Goal: Task Accomplishment & Management: Manage account settings

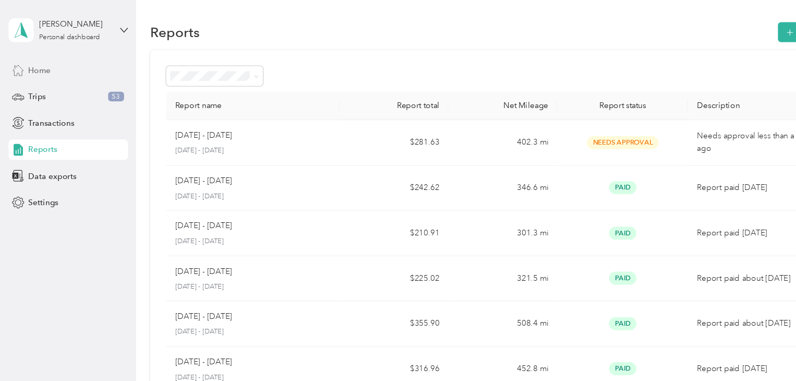
click at [35, 65] on span "Home" at bounding box center [36, 64] width 20 height 11
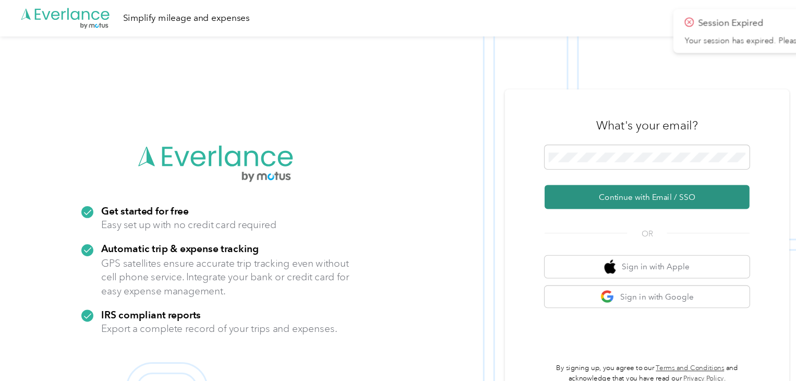
click at [537, 187] on button "Continue with Email / SSO" at bounding box center [593, 181] width 188 height 22
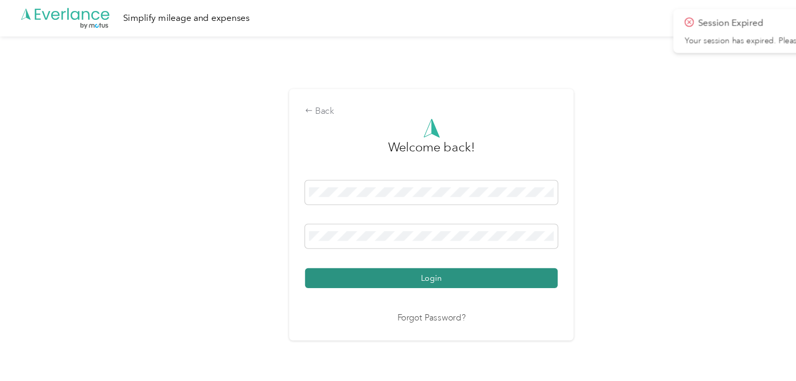
click at [412, 256] on button "Login" at bounding box center [396, 255] width 232 height 18
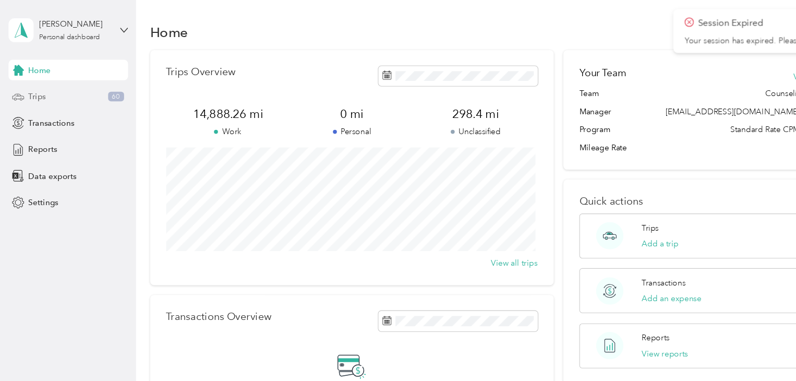
click at [30, 88] on span "Trips" at bounding box center [34, 88] width 16 height 11
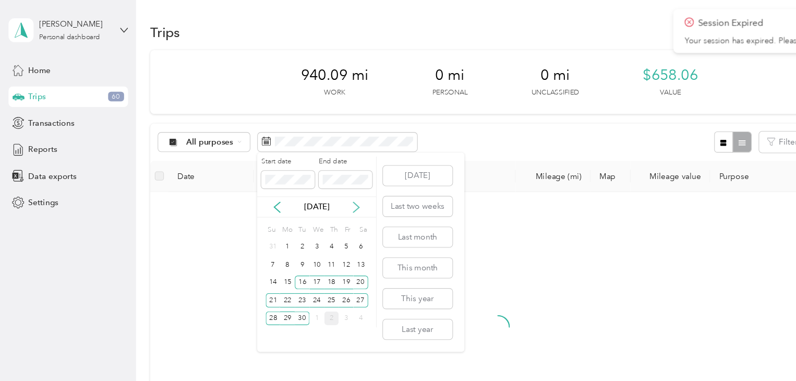
click at [328, 189] on icon at bounding box center [326, 190] width 10 height 10
click at [292, 227] on div "1" at bounding box center [291, 226] width 14 height 13
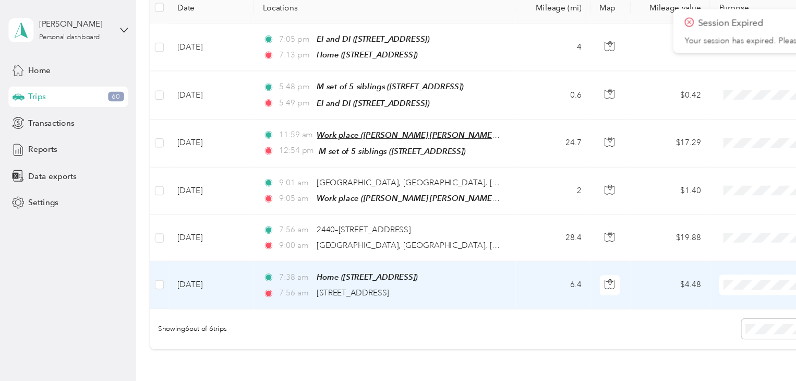
scroll to position [155, 0]
click at [183, 258] on td "[DATE]" at bounding box center [193, 260] width 78 height 43
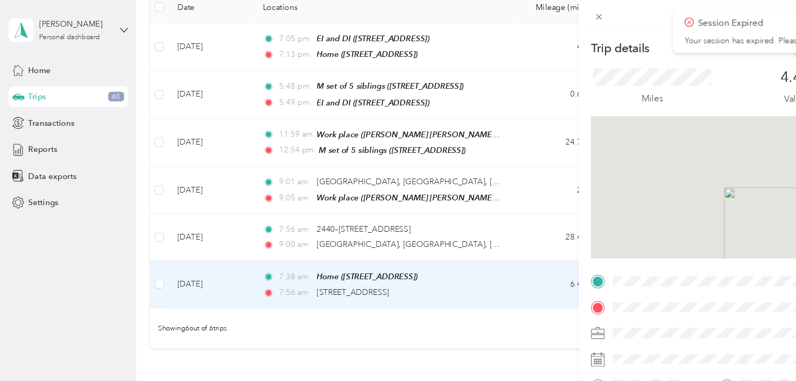
click at [635, 21] on icon at bounding box center [631, 20] width 8 height 9
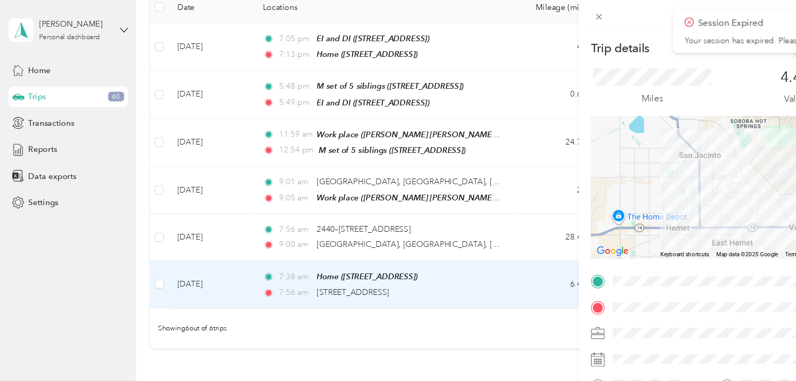
click at [633, 19] on icon at bounding box center [631, 20] width 8 height 9
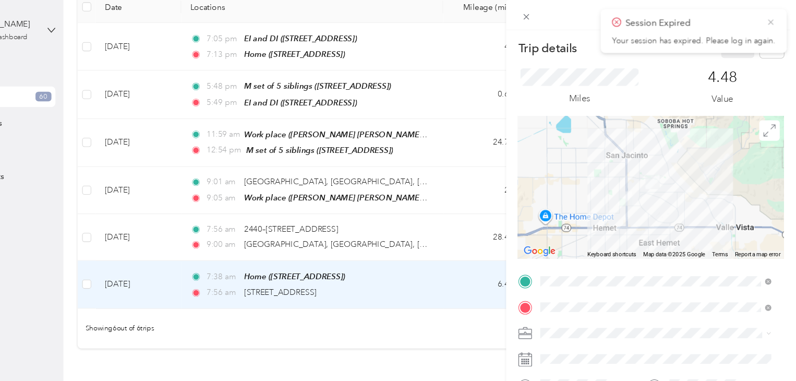
click at [771, 20] on icon at bounding box center [773, 20] width 8 height 9
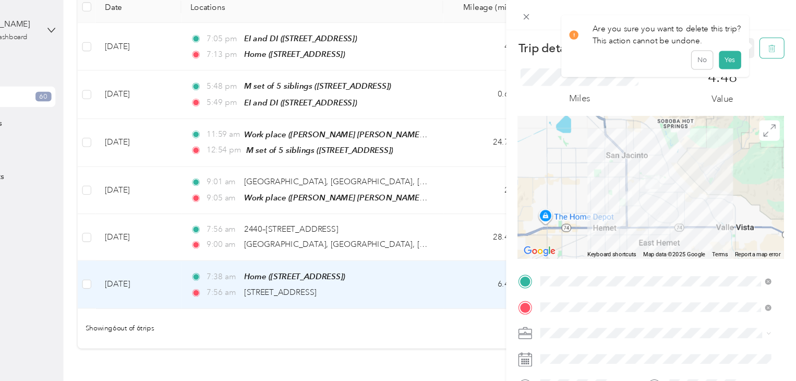
click at [770, 47] on icon "button" at bounding box center [773, 44] width 7 height 7
click at [734, 57] on button "Yes" at bounding box center [735, 57] width 20 height 17
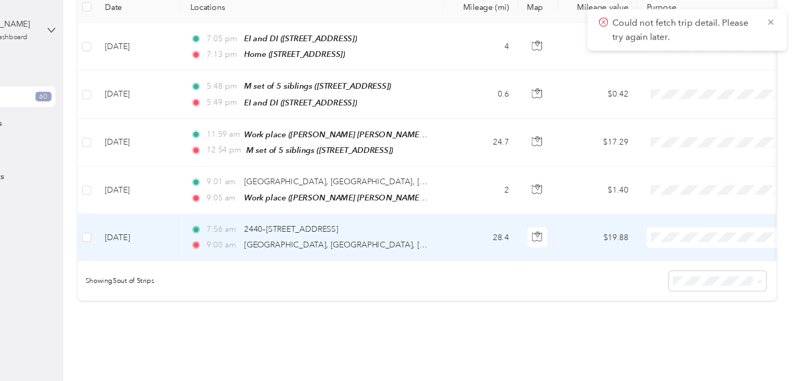
click at [221, 210] on td "[DATE]" at bounding box center [193, 217] width 78 height 43
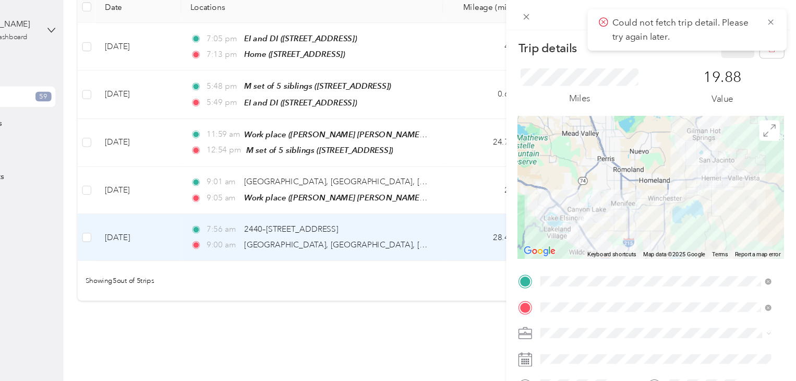
click at [620, 185] on div "Home [STREET_ADDRESS]" at bounding box center [615, 174] width 66 height 22
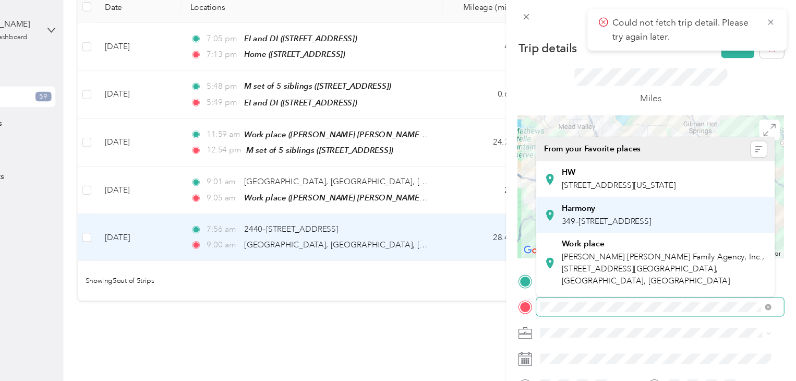
scroll to position [53, 0]
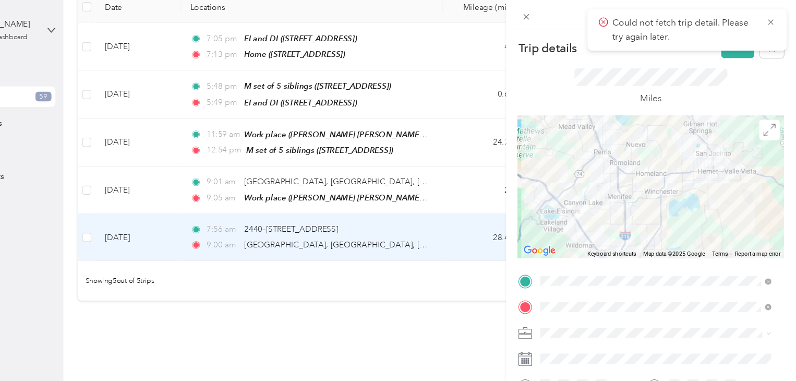
click at [618, 207] on span "[PERSON_NAME] [PERSON_NAME] Family Agency, Inc., [STREET_ADDRESS][GEOGRAPHIC_DA…" at bounding box center [675, 193] width 186 height 31
click at [728, 47] on button "Save" at bounding box center [743, 44] width 30 height 18
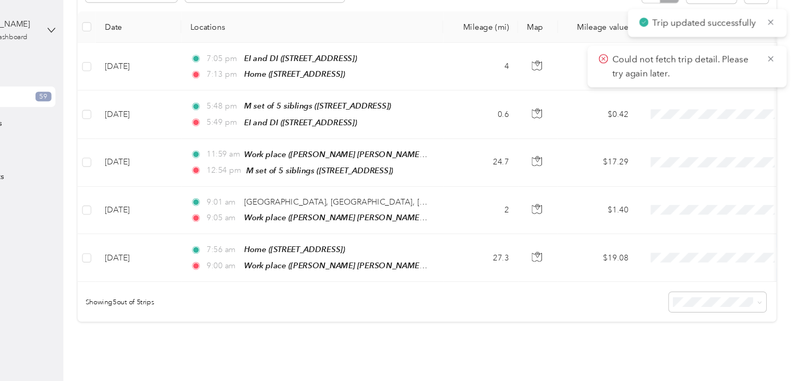
scroll to position [136, 0]
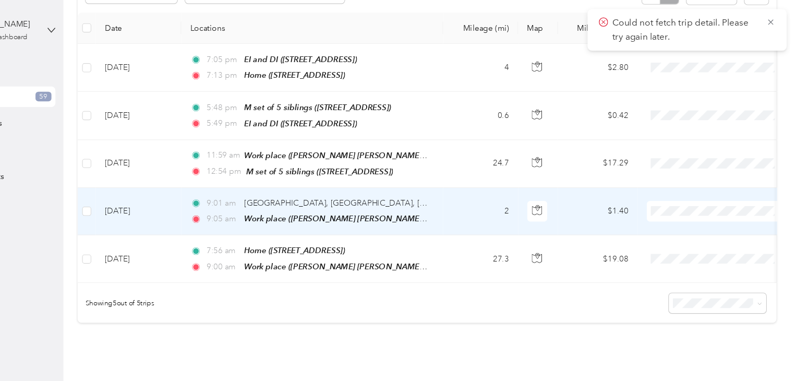
click at [203, 187] on td "[DATE]" at bounding box center [193, 193] width 78 height 43
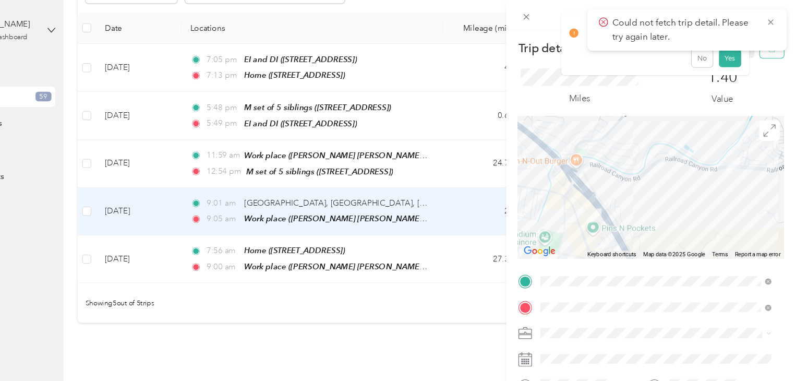
click at [763, 49] on button "button" at bounding box center [774, 44] width 22 height 18
click at [733, 55] on button "Yes" at bounding box center [735, 57] width 20 height 17
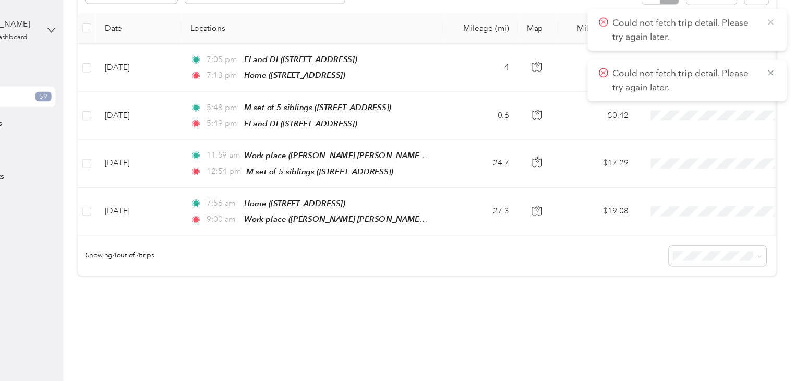
click at [773, 21] on icon at bounding box center [773, 20] width 8 height 9
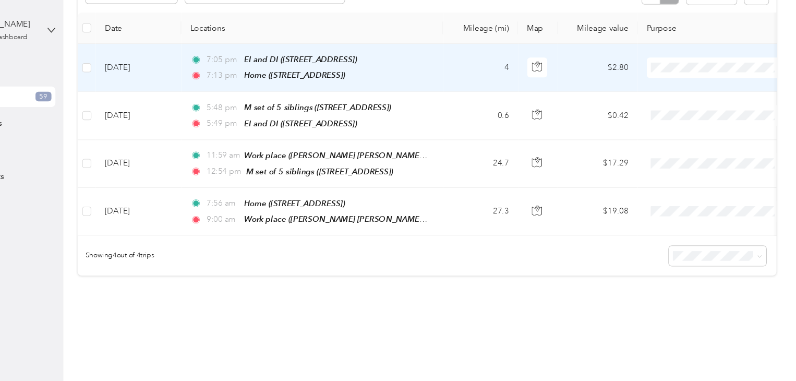
click at [673, 66] on span at bounding box center [723, 62] width 129 height 19
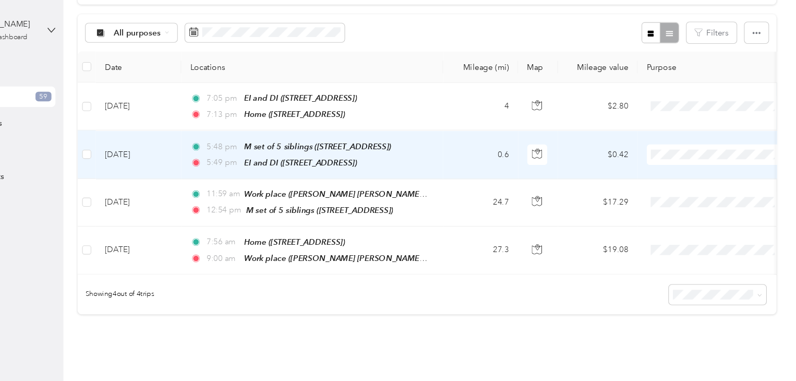
scroll to position [99, 0]
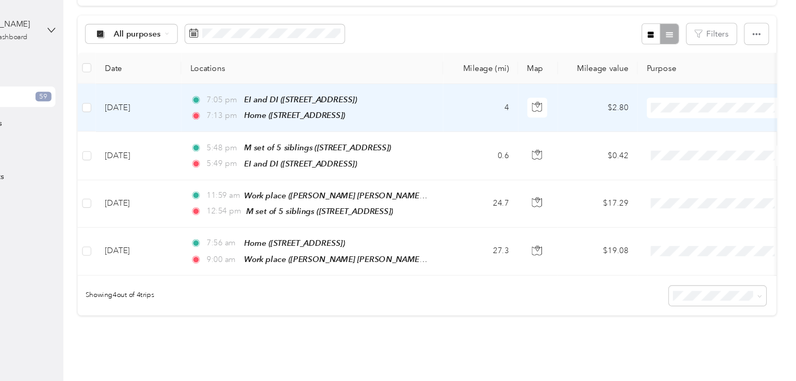
click at [692, 115] on span "[PERSON_NAME] [PERSON_NAME] Family Agency" at bounding box center [773, 117] width 177 height 11
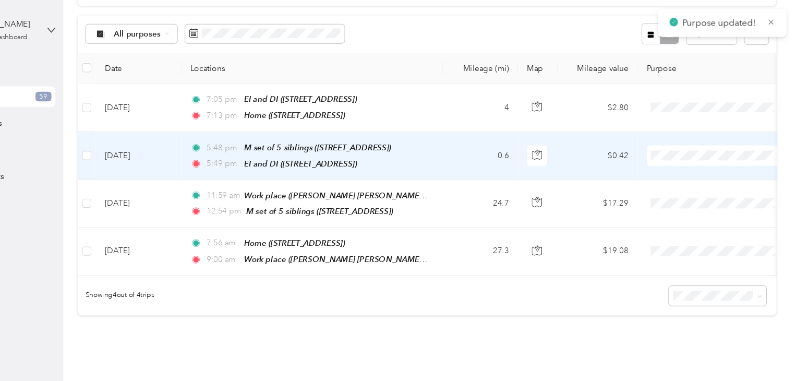
click at [696, 154] on span "[PERSON_NAME] [PERSON_NAME] Family Agency" at bounding box center [773, 159] width 177 height 11
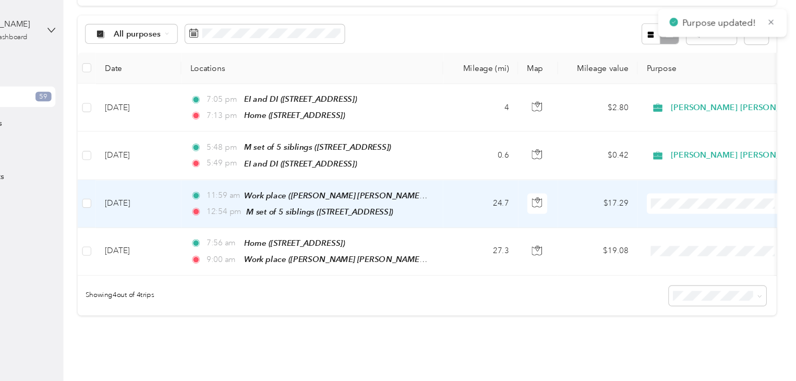
click at [695, 205] on li "[PERSON_NAME] [PERSON_NAME] Family Agency" at bounding box center [764, 197] width 210 height 18
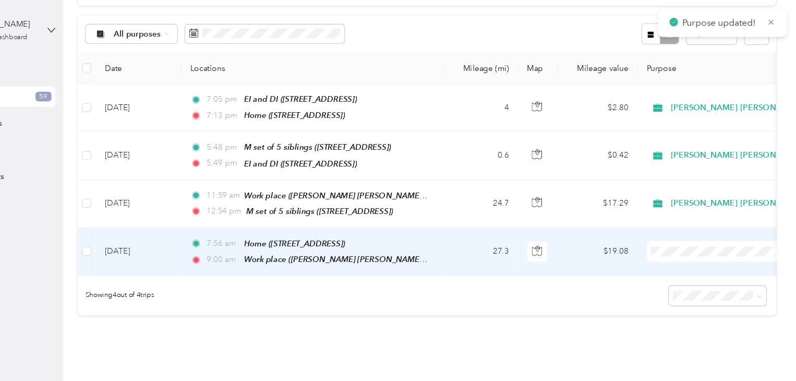
click at [691, 247] on li "[PERSON_NAME] [PERSON_NAME] Family Agency" at bounding box center [764, 240] width 210 height 18
